Goal: Information Seeking & Learning: Find contact information

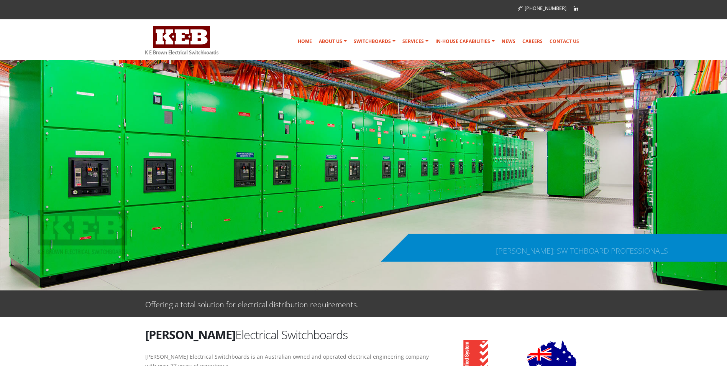
click at [566, 39] on link "Contact Us" at bounding box center [565, 41] width 36 height 15
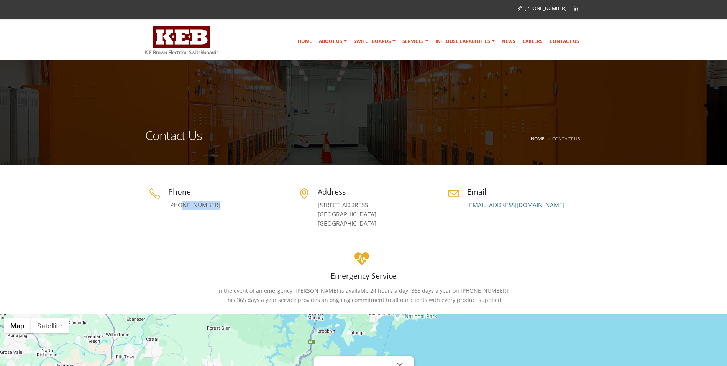
drag, startPoint x: 209, startPoint y: 207, endPoint x: 179, endPoint y: 206, distance: 29.5
click at [179, 206] on p "[PHONE_NUMBER]" at bounding box center [225, 204] width 115 height 9
click at [182, 207] on link "[PHONE_NUMBER]" at bounding box center [194, 205] width 52 height 8
click at [245, 258] on div "Emergency Service In the event of an emergency, [PERSON_NAME] is available 24 h…" at bounding box center [363, 276] width 437 height 55
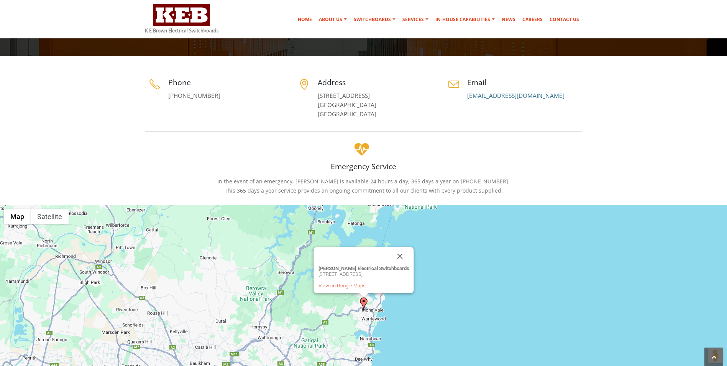
scroll to position [115, 0]
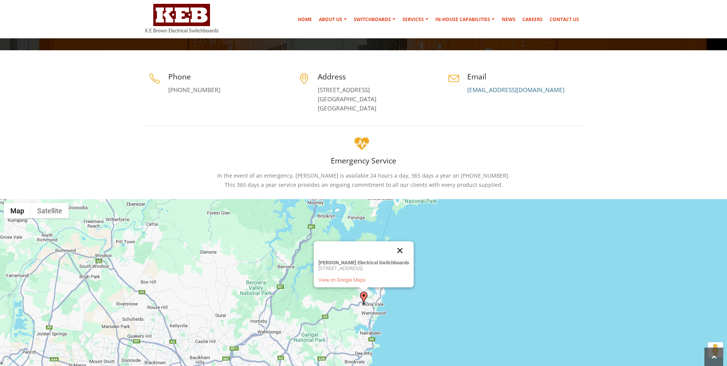
click at [408, 251] on button "Close" at bounding box center [400, 250] width 18 height 18
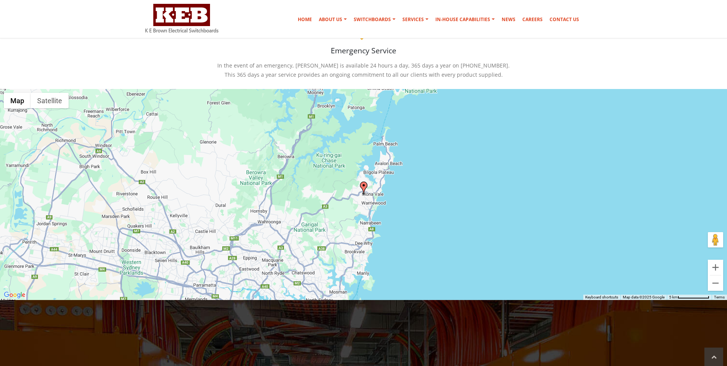
scroll to position [230, 0]
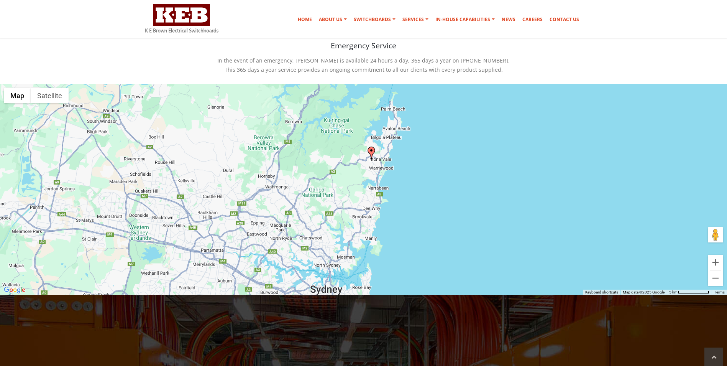
drag, startPoint x: 371, startPoint y: 187, endPoint x: 379, endPoint y: 156, distance: 32.4
click at [379, 156] on div at bounding box center [363, 189] width 727 height 211
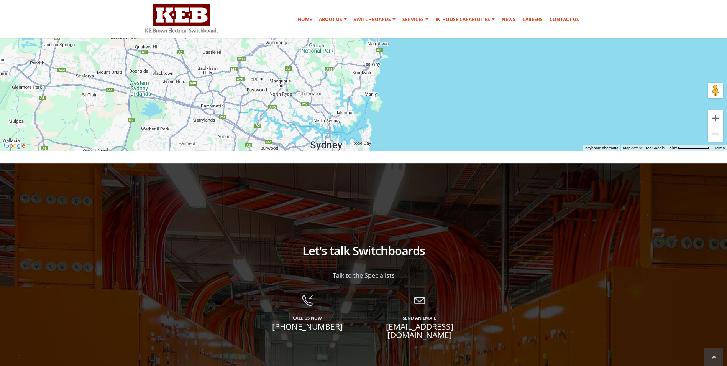
scroll to position [719, 0]
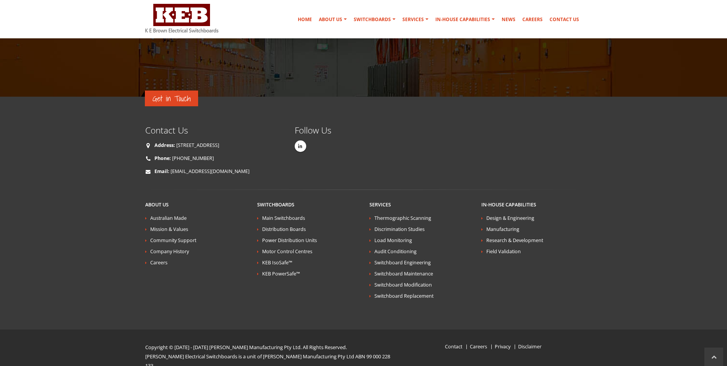
click at [170, 94] on span "Get in Touch" at bounding box center [172, 98] width 38 height 13
drag, startPoint x: 191, startPoint y: 90, endPoint x: 154, endPoint y: 91, distance: 36.4
click at [154, 91] on div "Get in Touch" at bounding box center [171, 98] width 53 height 16
drag, startPoint x: 154, startPoint y: 91, endPoint x: 206, endPoint y: 114, distance: 56.5
click at [206, 114] on footer "Get in Touch Contact Us Address: [STREET_ADDRESS] Phone: [PHONE_NUMBER] Email: …" at bounding box center [363, 240] width 727 height 287
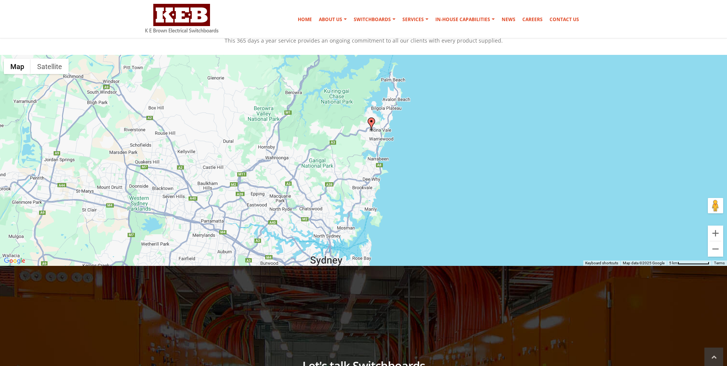
scroll to position [0, 0]
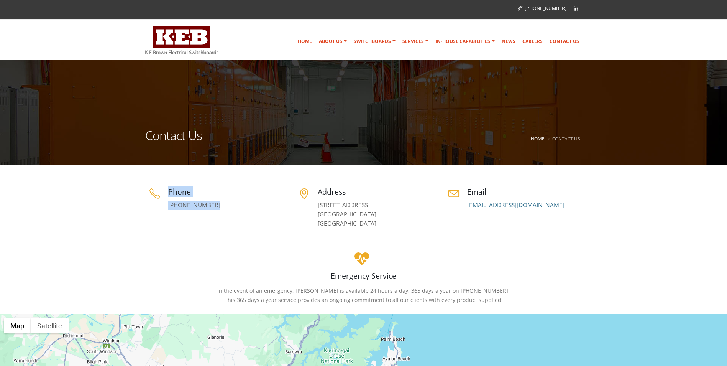
drag, startPoint x: 168, startPoint y: 190, endPoint x: 274, endPoint y: 199, distance: 106.6
click at [274, 199] on div "Phone [PHONE_NUMBER]" at bounding box center [214, 197] width 138 height 23
drag, startPoint x: 274, startPoint y: 199, endPoint x: 369, endPoint y: 199, distance: 94.7
click at [369, 199] on div "Address [STREET_ADDRESS]" at bounding box center [364, 207] width 138 height 42
